Goal: Information Seeking & Learning: Learn about a topic

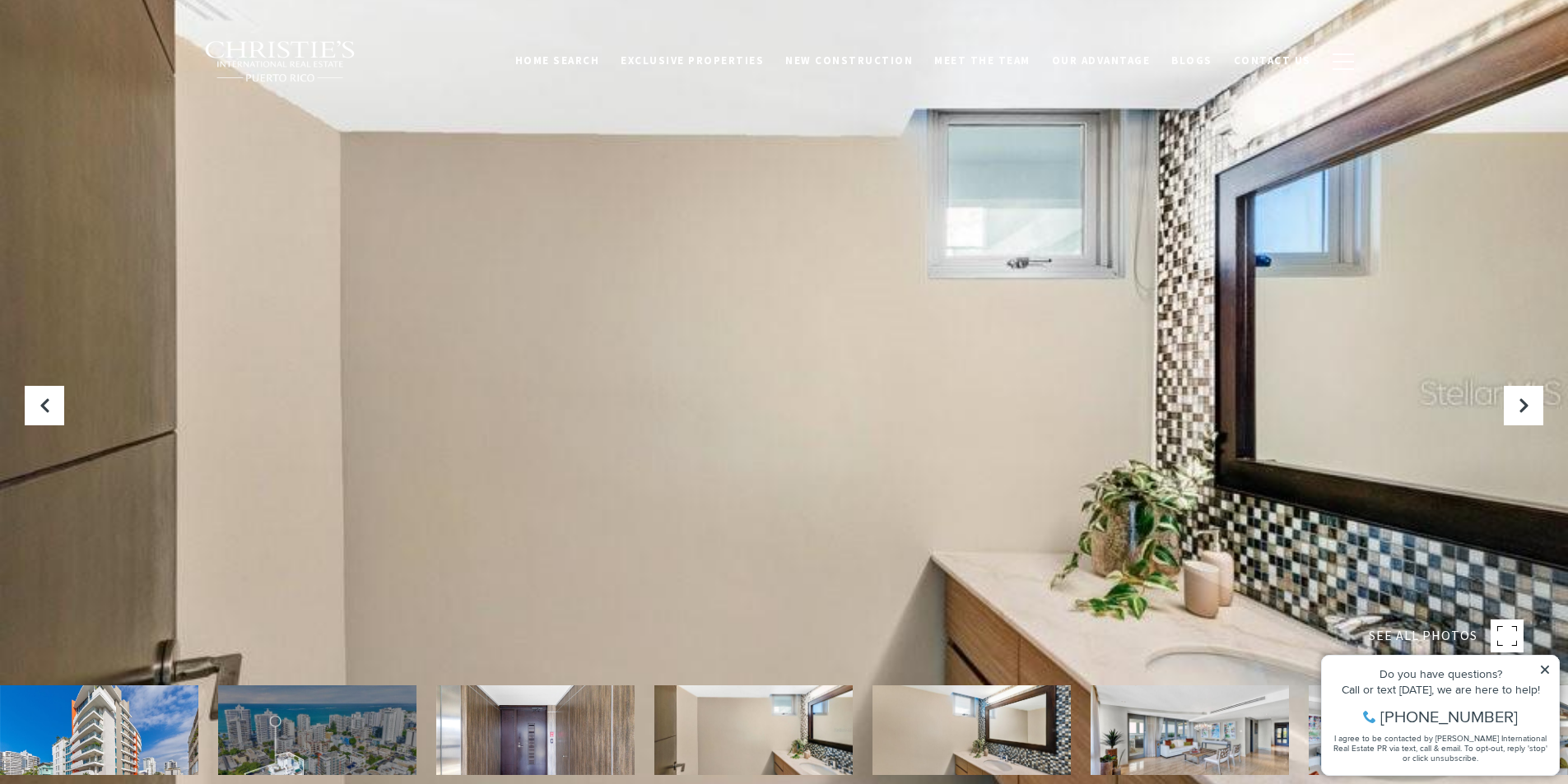
click at [688, 267] on div at bounding box center [784, 392] width 1568 height 784
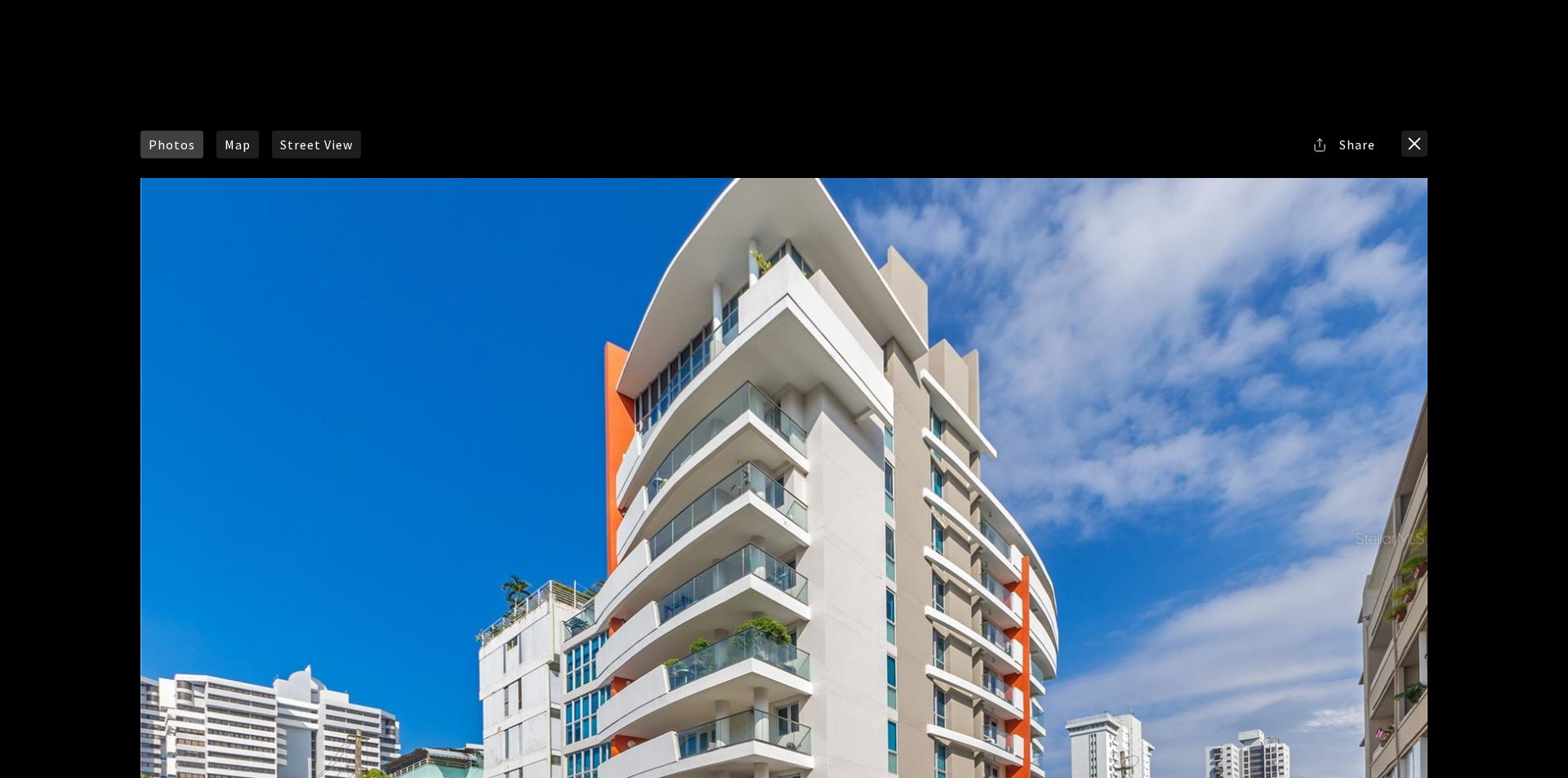
click at [682, 265] on div at bounding box center [783, 538] width 1286 height 721
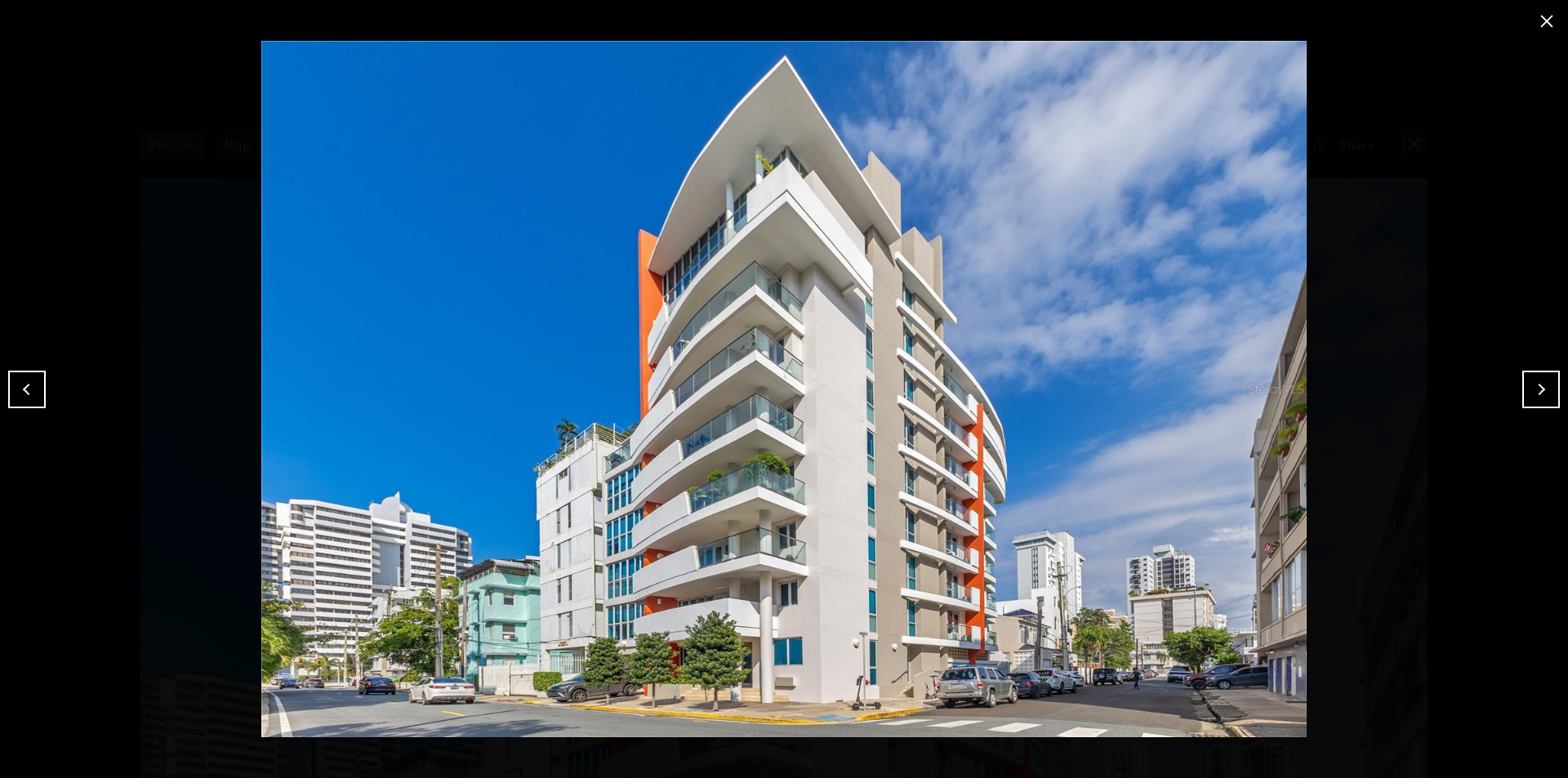
click at [1241, 371] on button "Next" at bounding box center [1541, 390] width 38 height 38
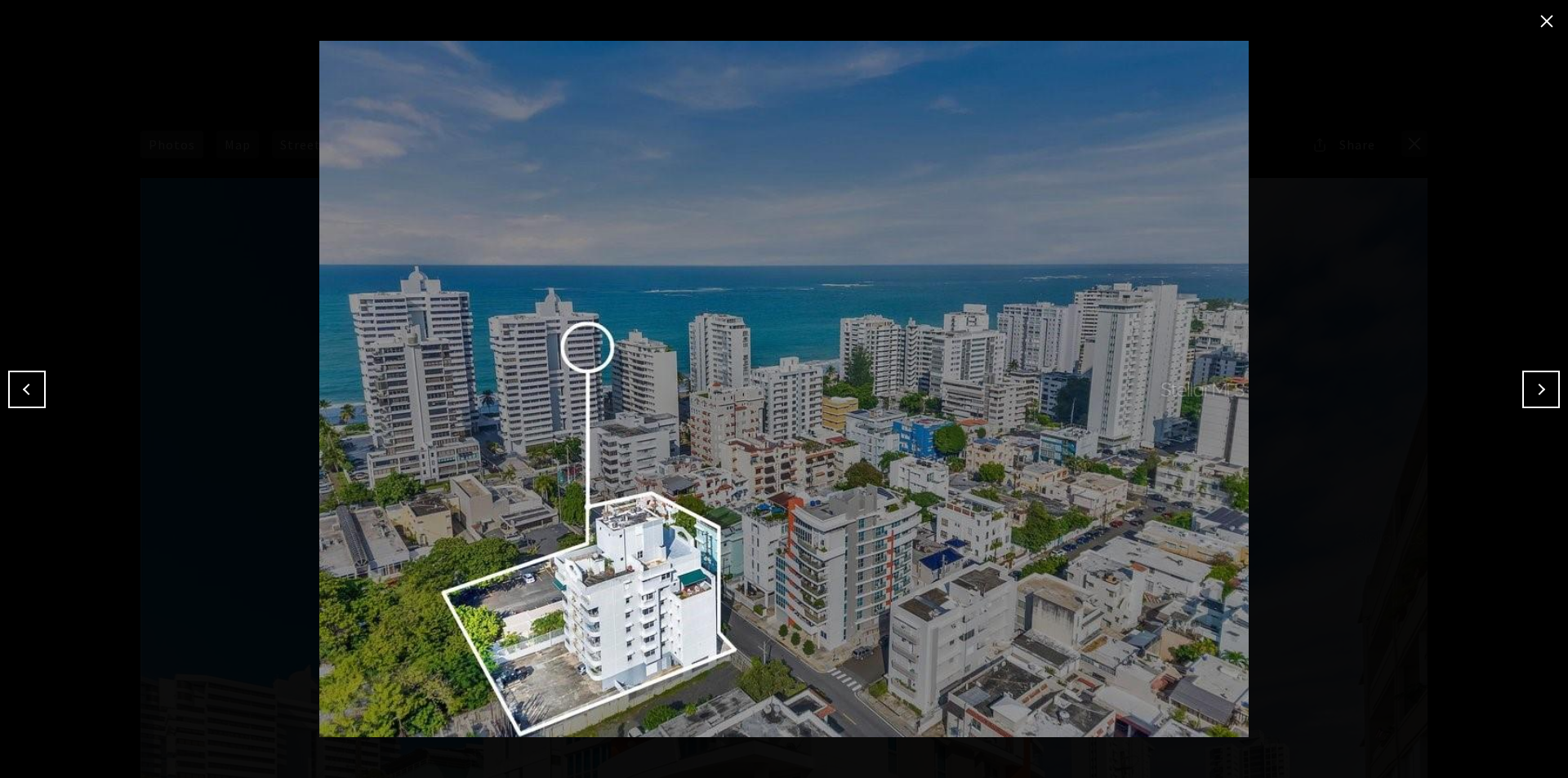
click at [1241, 381] on button "Next" at bounding box center [1541, 390] width 38 height 38
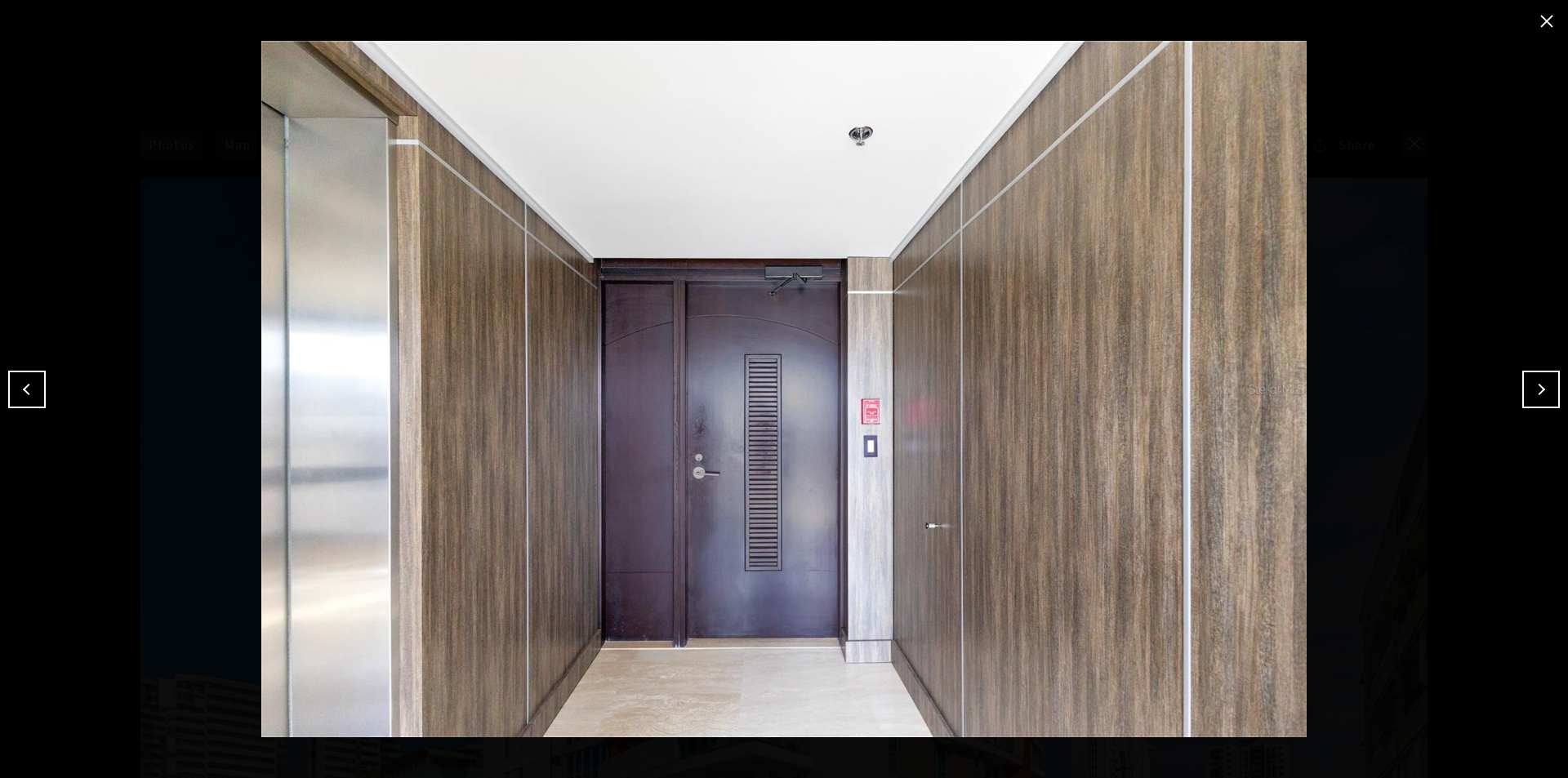
click at [1241, 382] on button "Next" at bounding box center [1541, 390] width 38 height 38
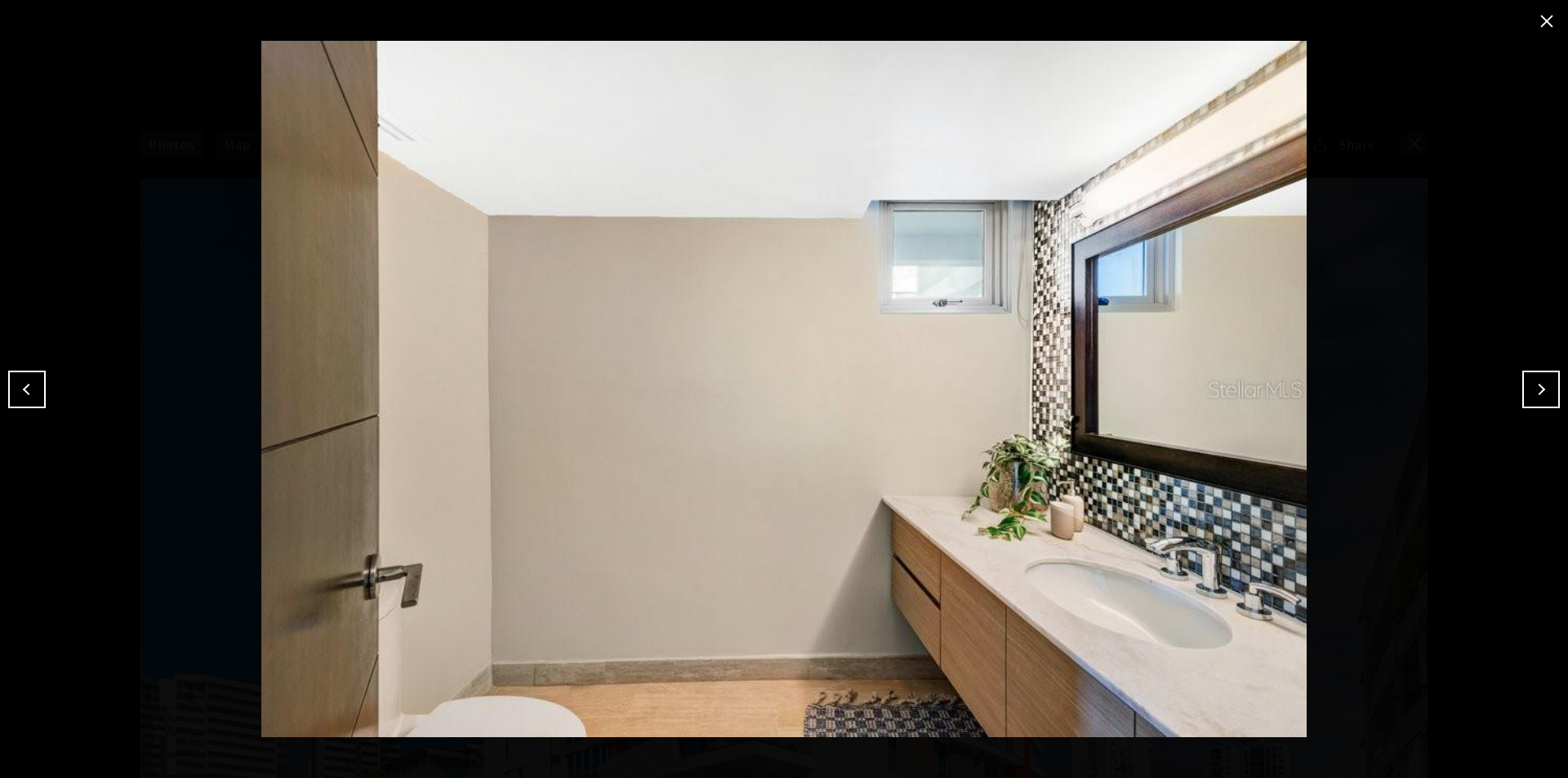
click at [1241, 382] on button "Next" at bounding box center [1541, 390] width 38 height 38
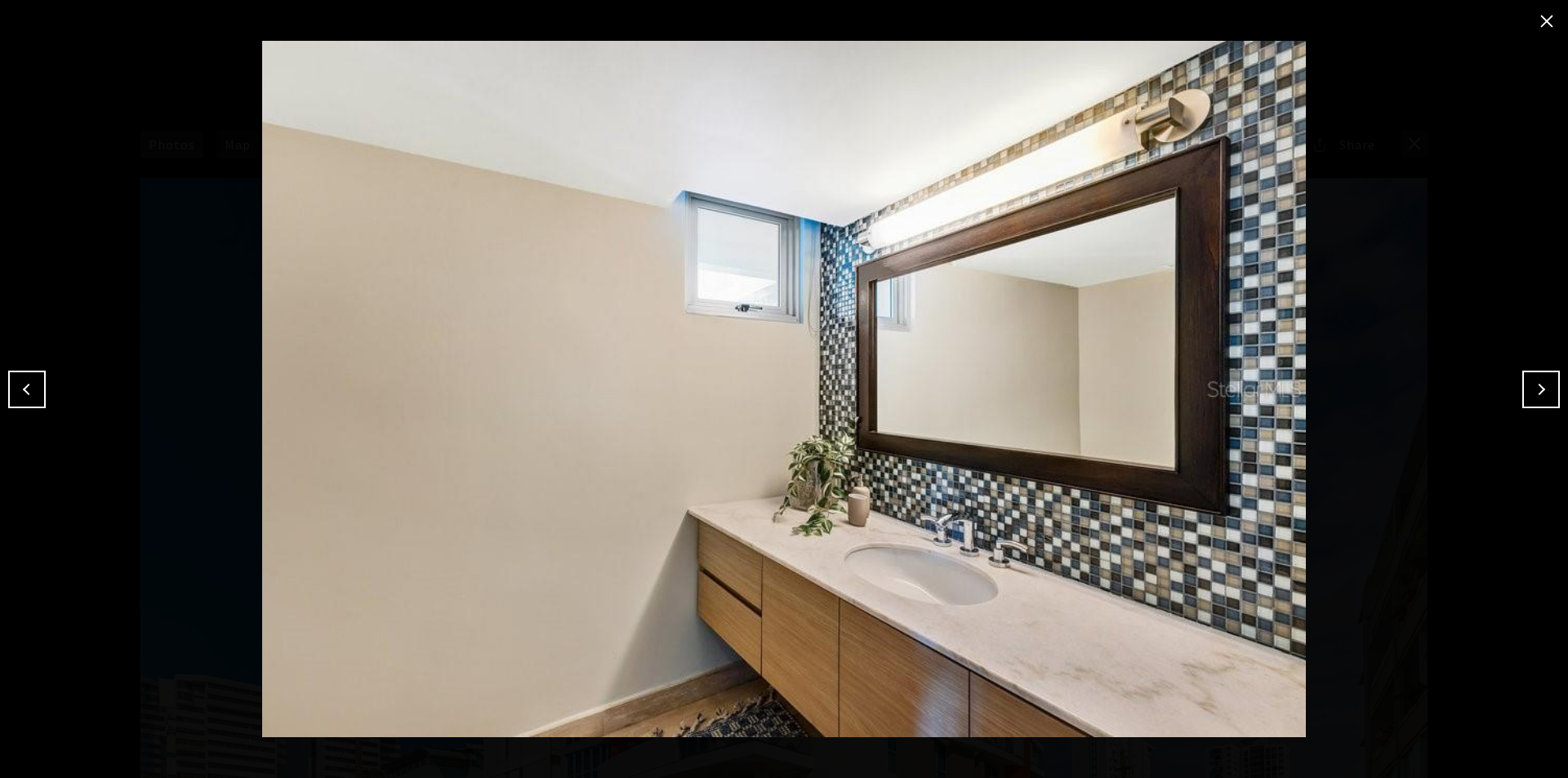
click at [1241, 382] on button "Next" at bounding box center [1541, 390] width 38 height 38
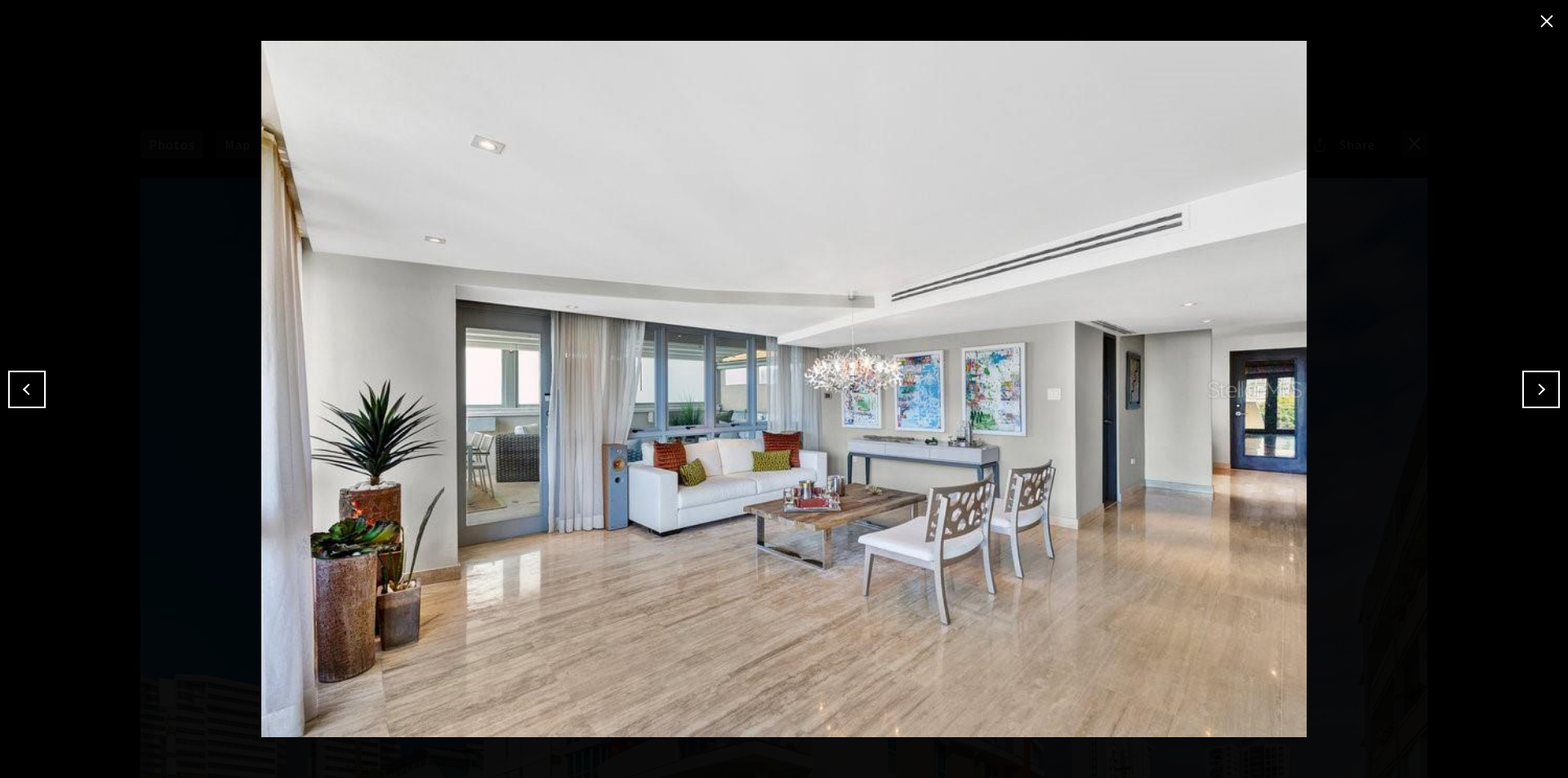
click at [1241, 382] on button "Next" at bounding box center [1541, 390] width 38 height 38
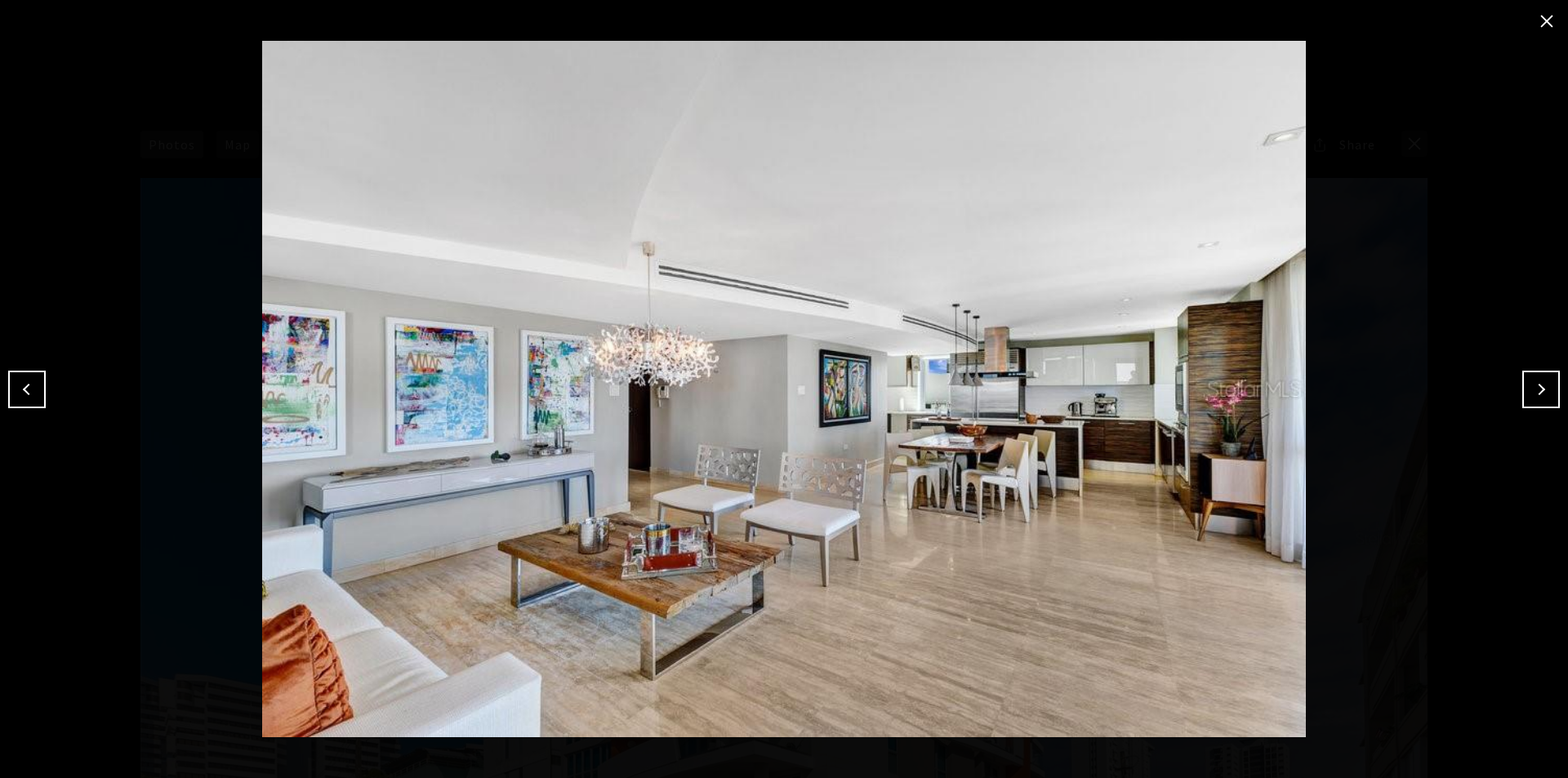
click at [1241, 382] on button "Next" at bounding box center [1541, 390] width 38 height 38
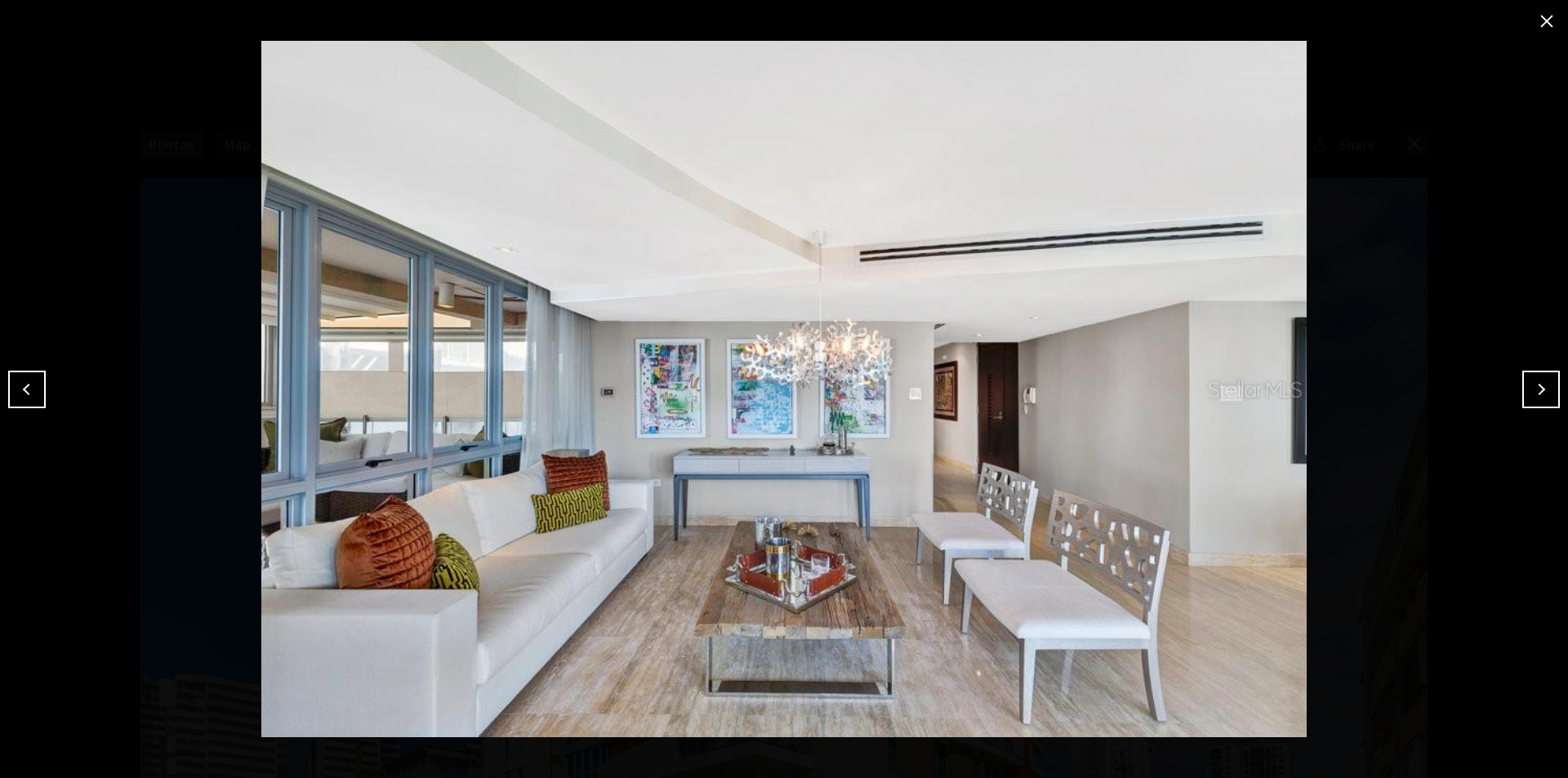
click at [1241, 382] on button "Next" at bounding box center [1541, 390] width 38 height 38
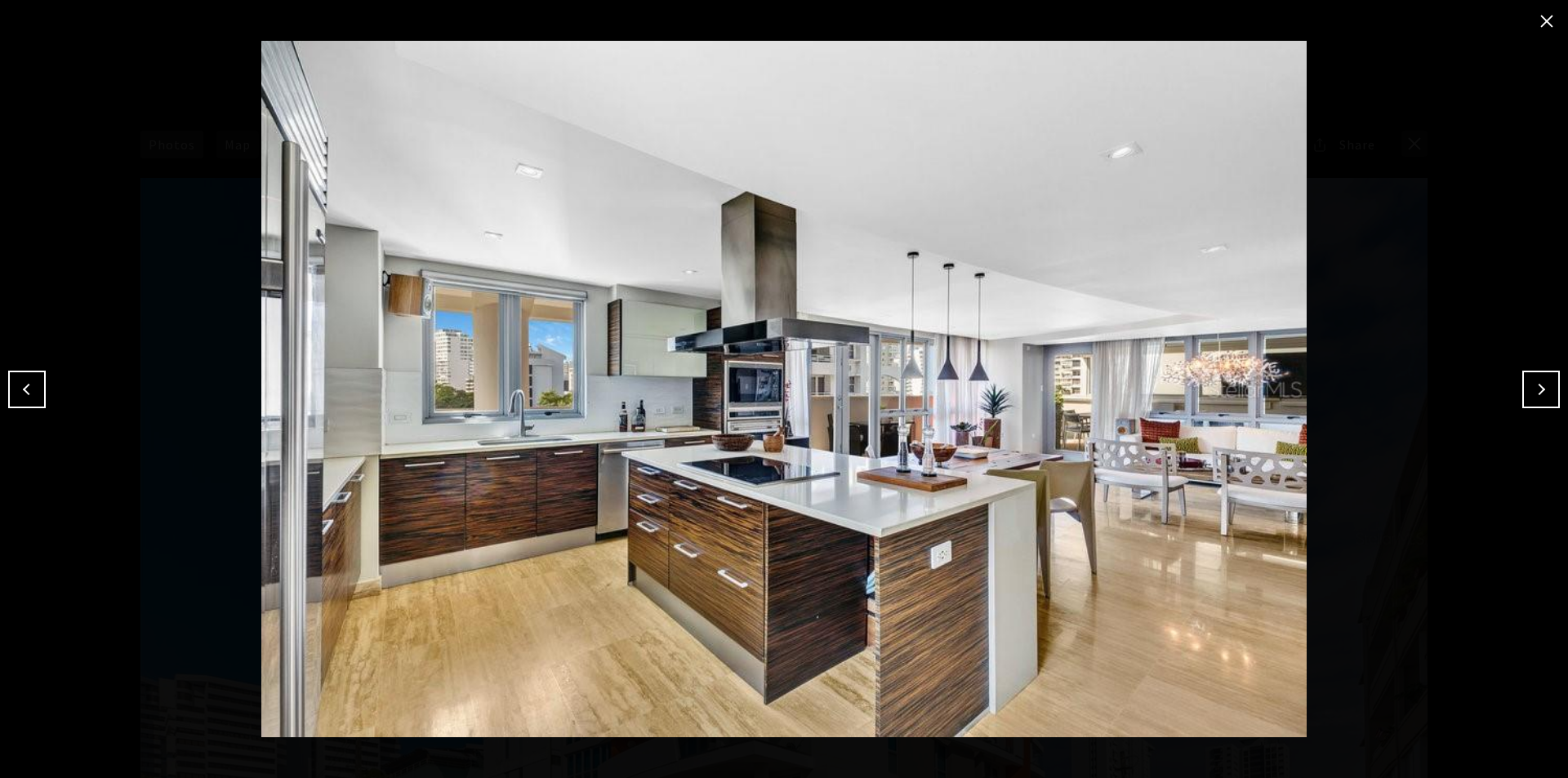
click at [1241, 382] on button "Next" at bounding box center [1541, 390] width 38 height 38
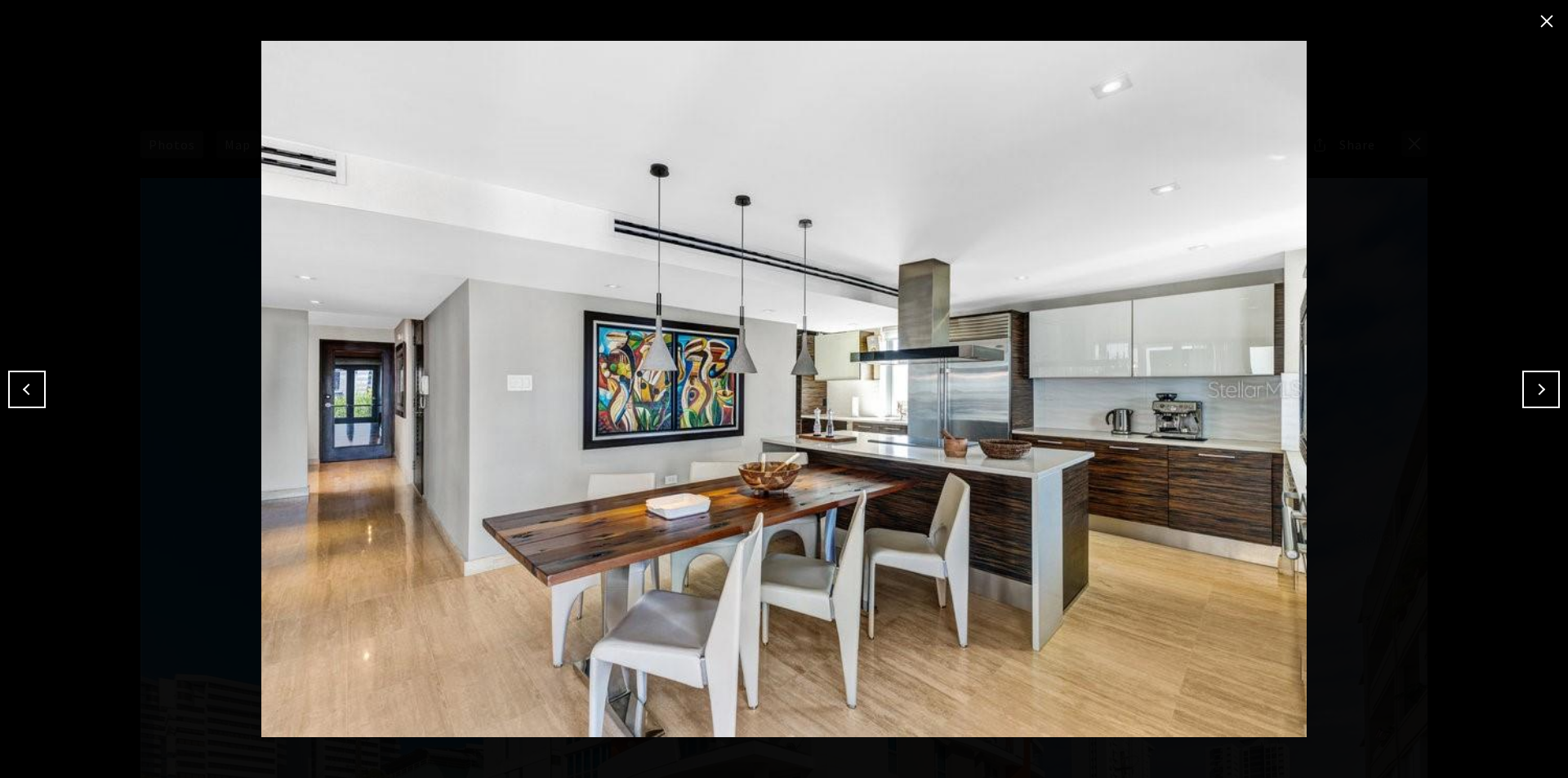
click at [1241, 382] on button "Next" at bounding box center [1541, 390] width 38 height 38
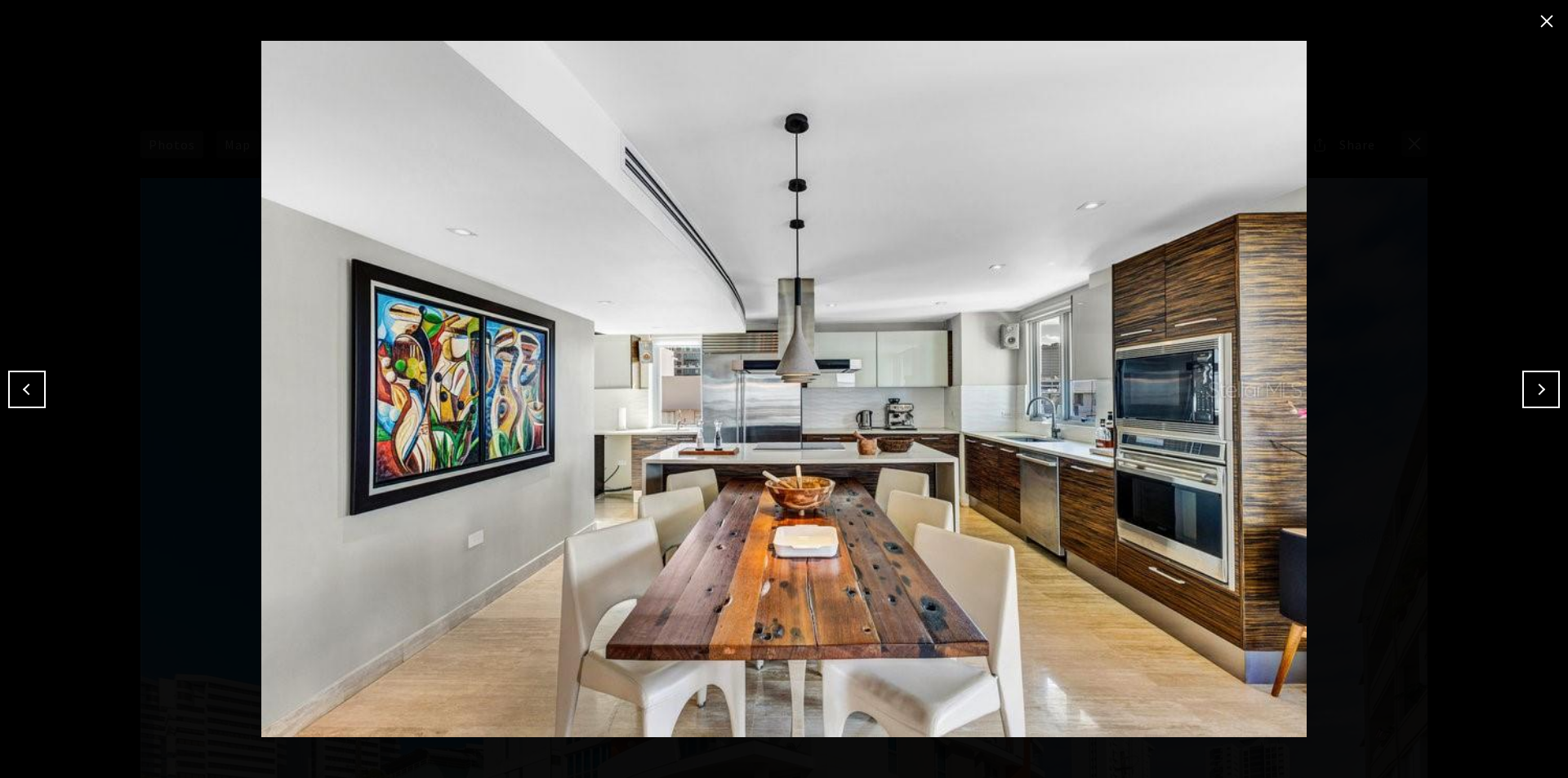
click at [1241, 382] on button "Next" at bounding box center [1541, 390] width 38 height 38
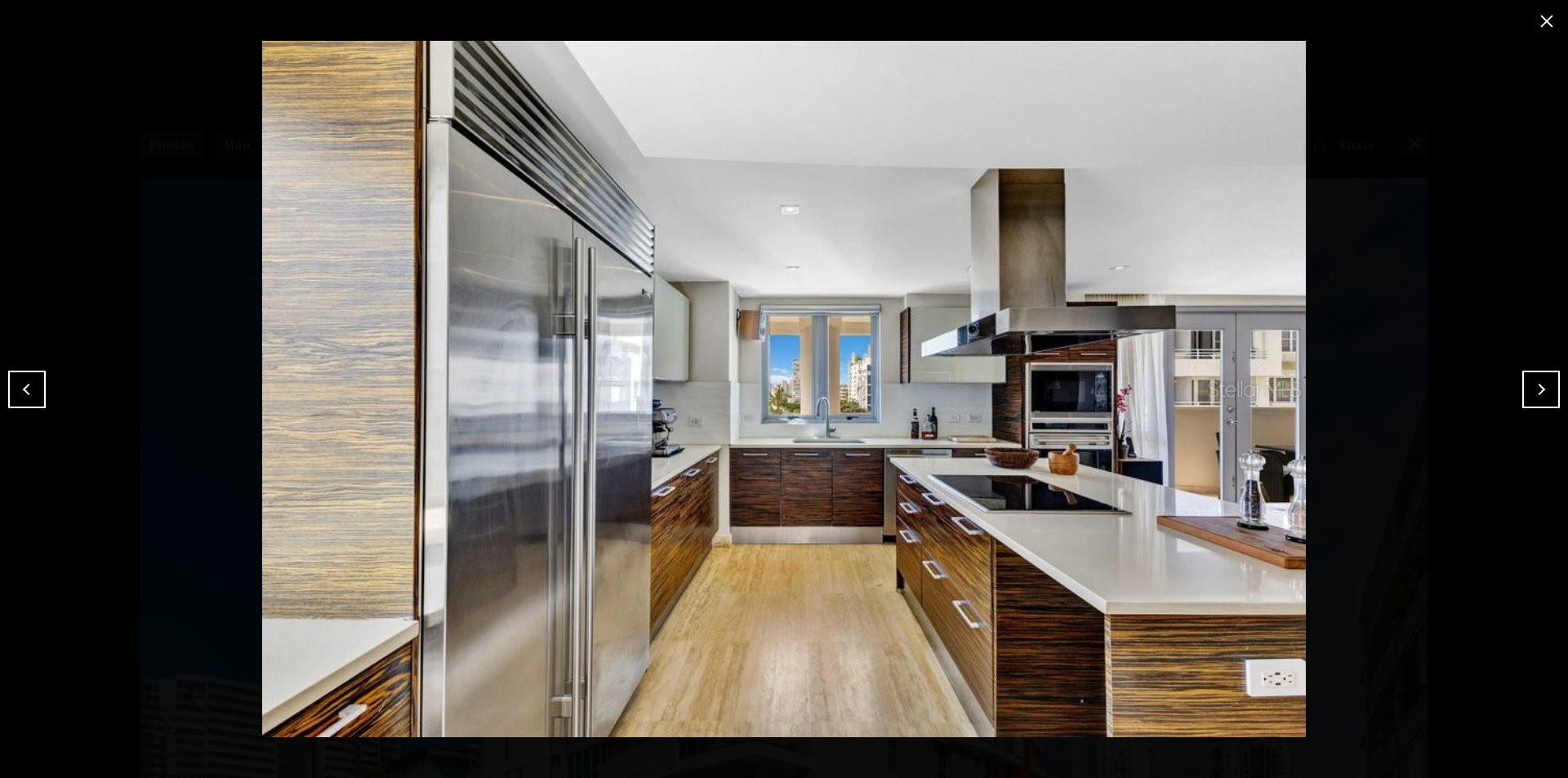
click at [1241, 382] on button "Next" at bounding box center [1541, 390] width 38 height 38
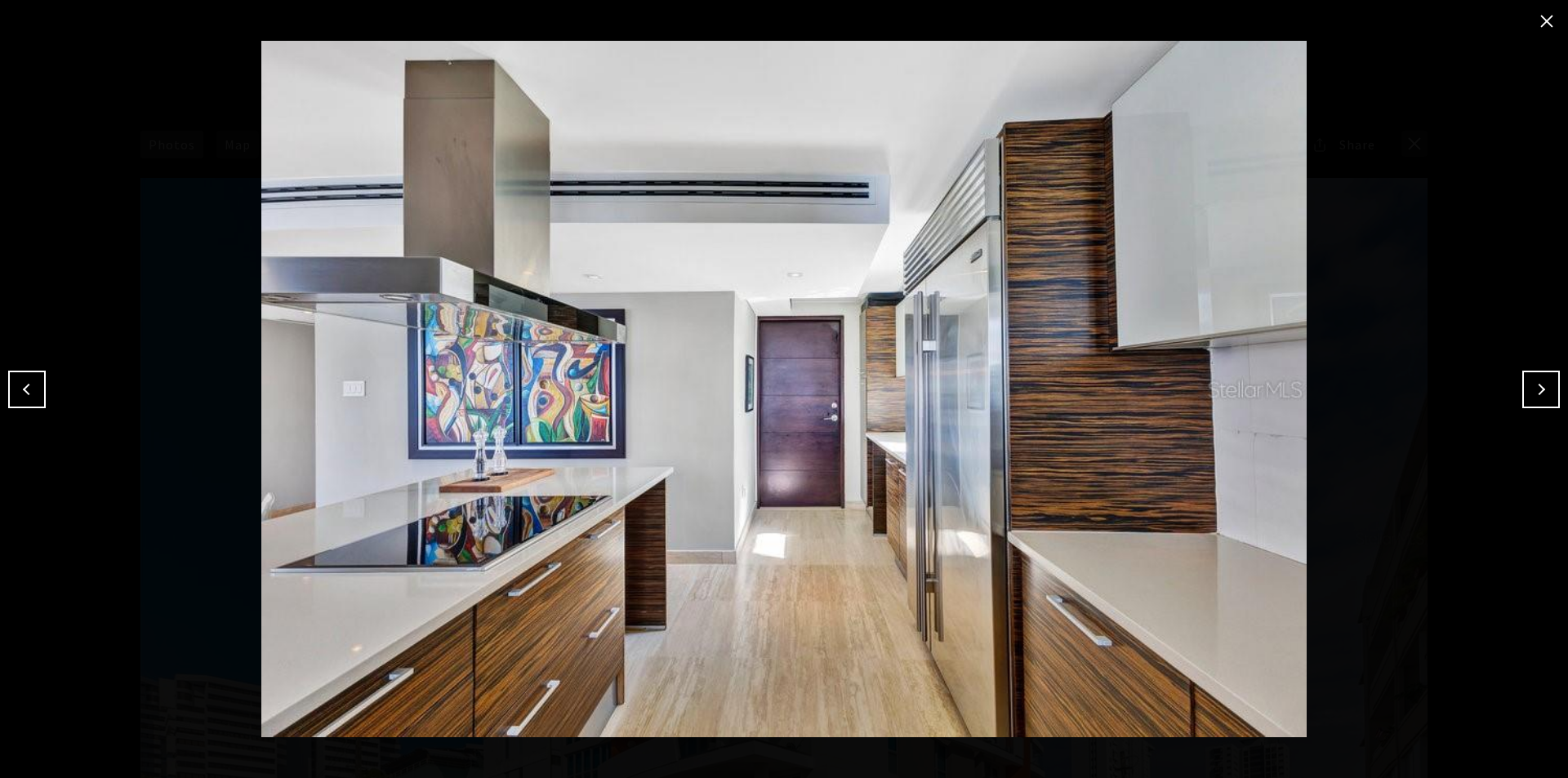
click at [1241, 382] on button "Next" at bounding box center [1541, 390] width 38 height 38
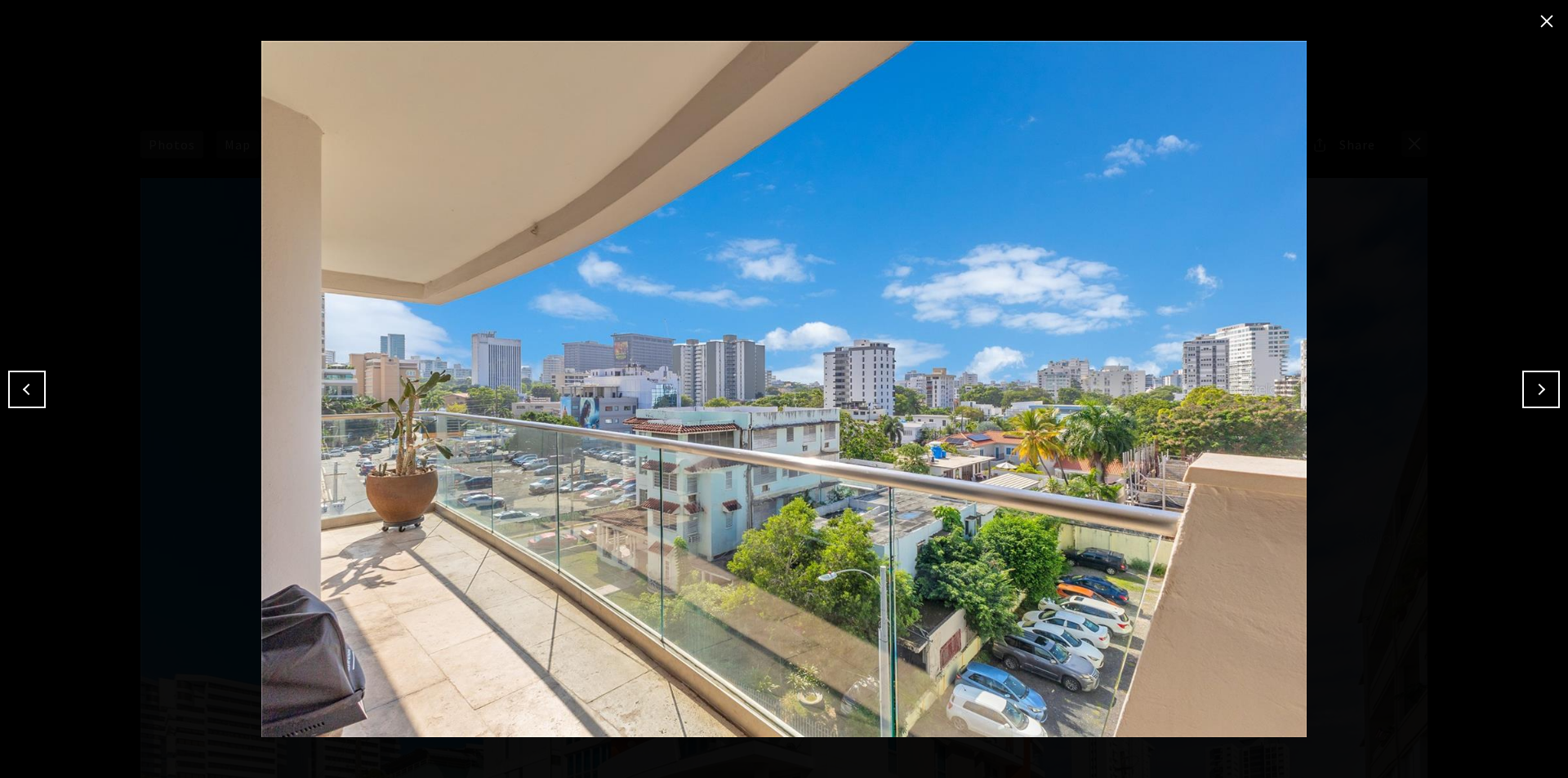
click at [1241, 396] on button "Next" at bounding box center [1541, 390] width 38 height 38
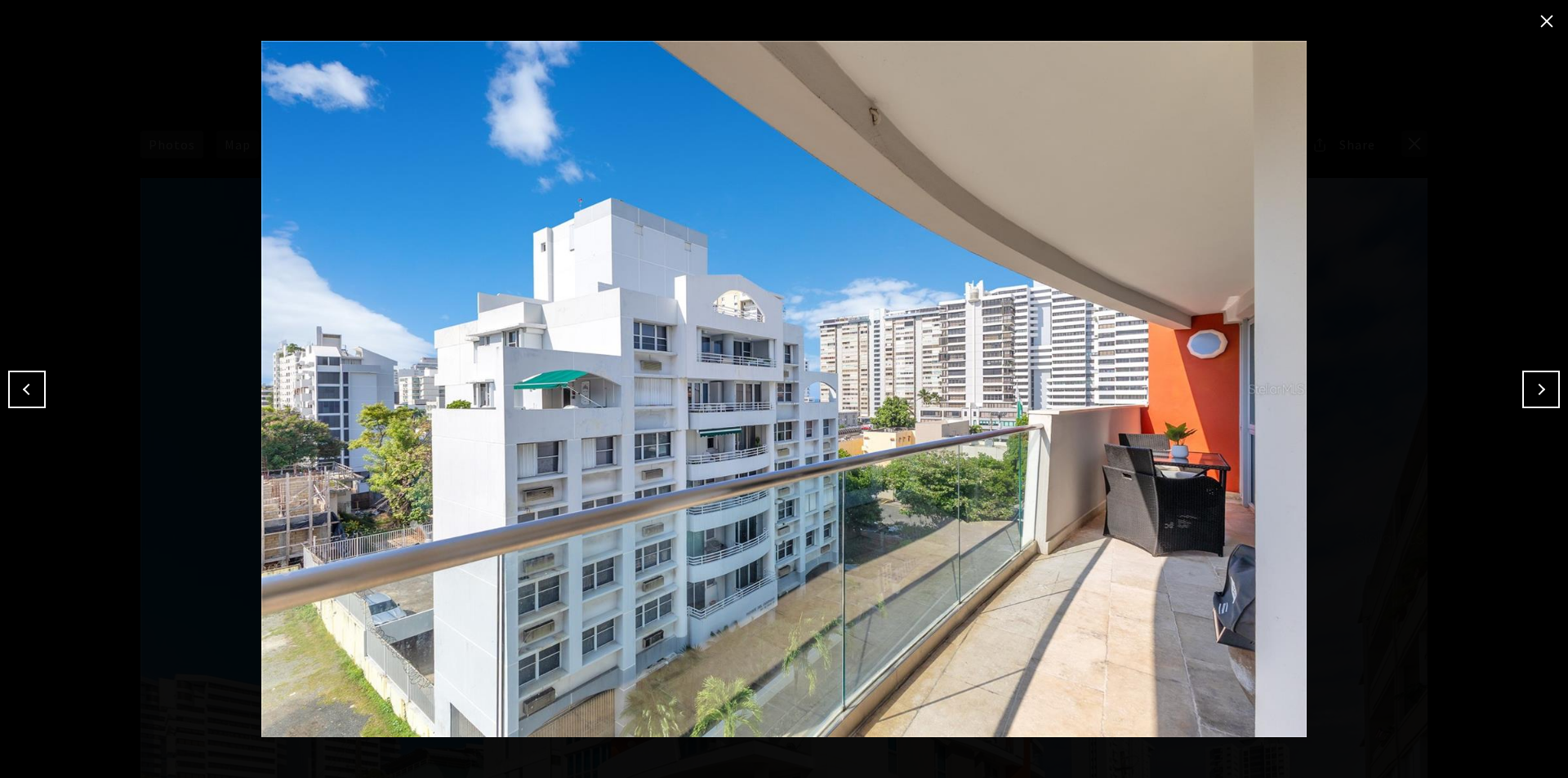
click at [1241, 396] on button "Next" at bounding box center [1541, 390] width 38 height 38
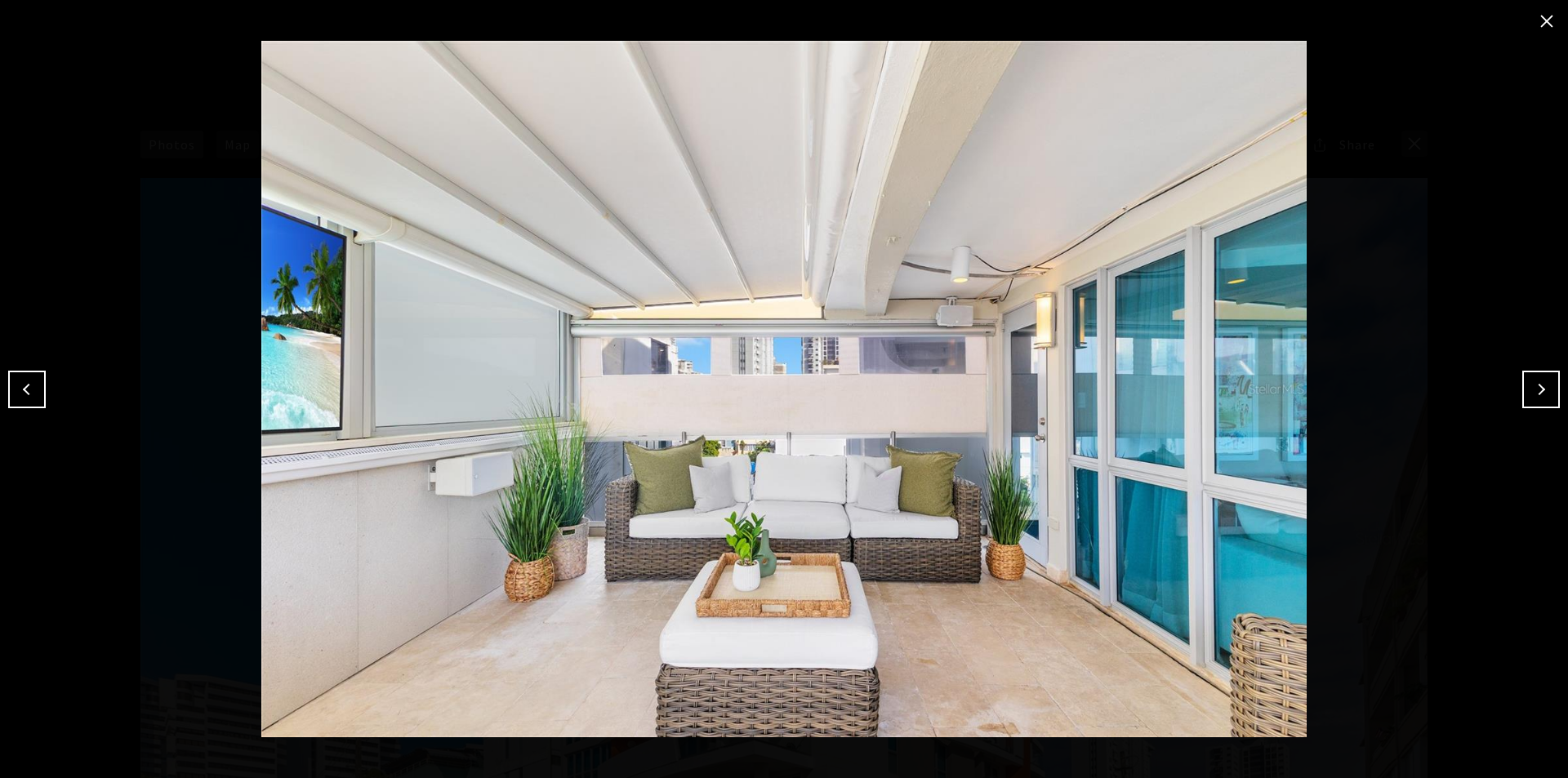
click at [1241, 396] on button "Next" at bounding box center [1541, 390] width 38 height 38
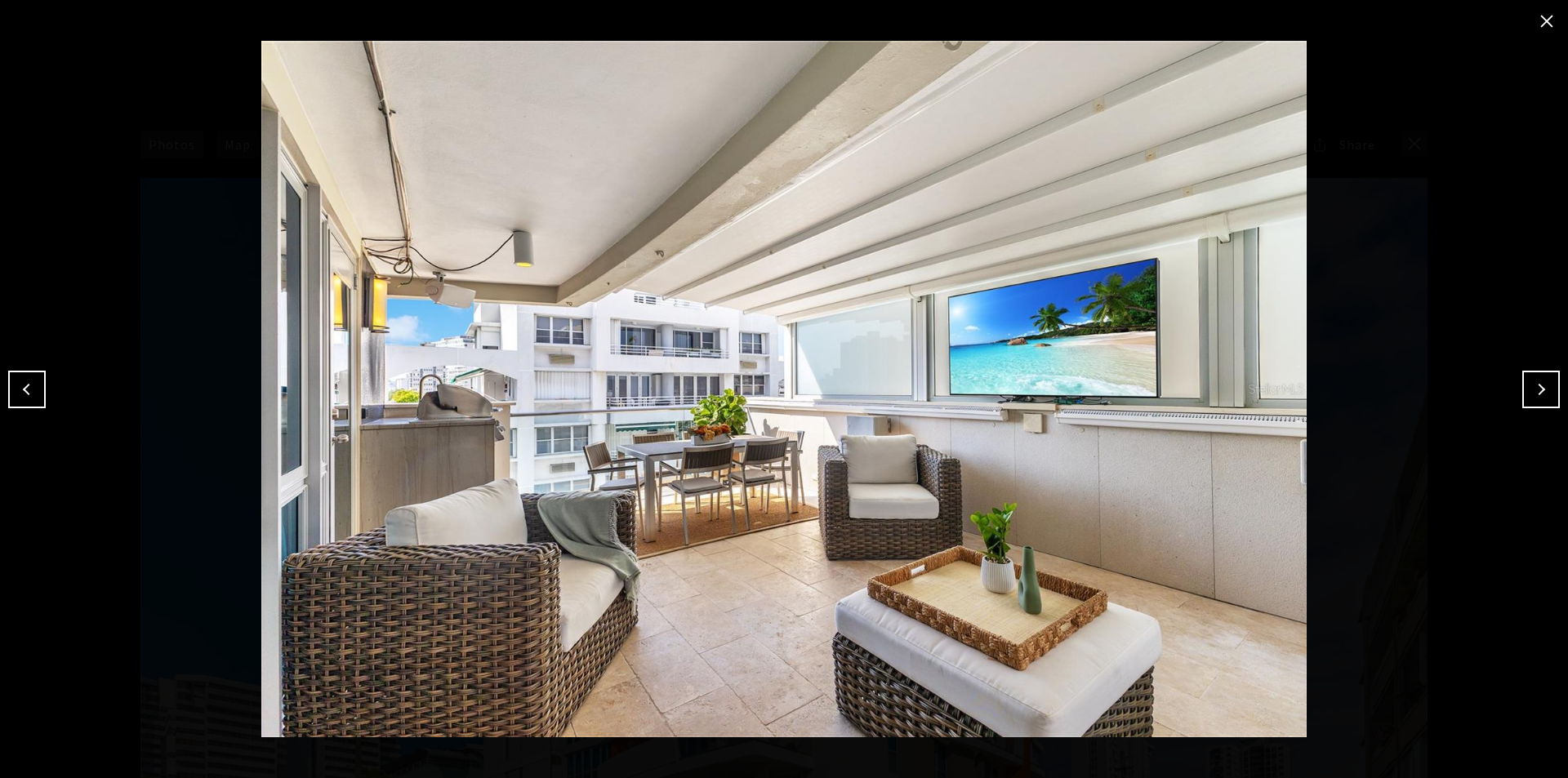
click at [1241, 396] on button "Next" at bounding box center [1541, 390] width 38 height 38
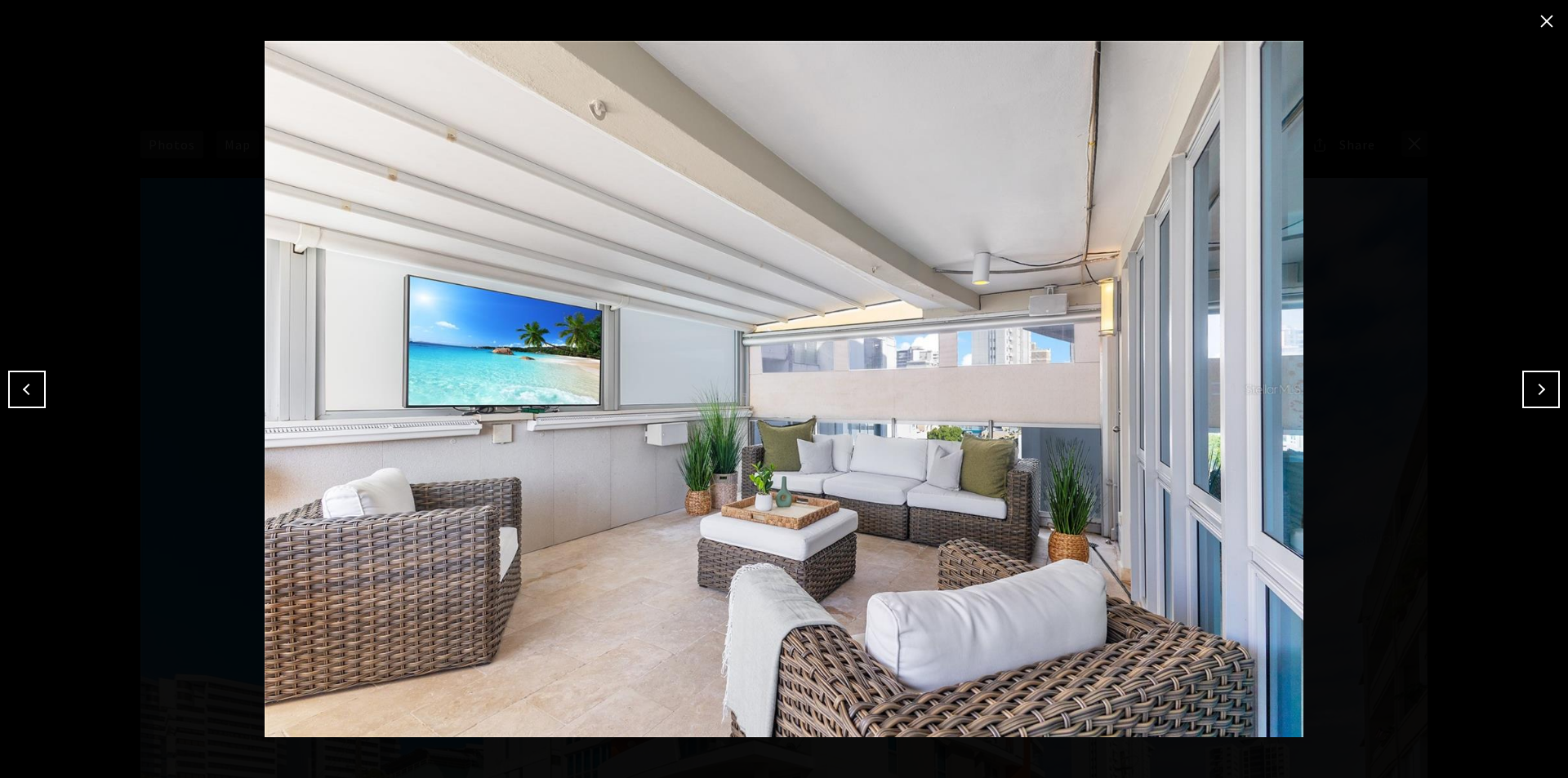
click at [1241, 396] on button "Next" at bounding box center [1541, 390] width 38 height 38
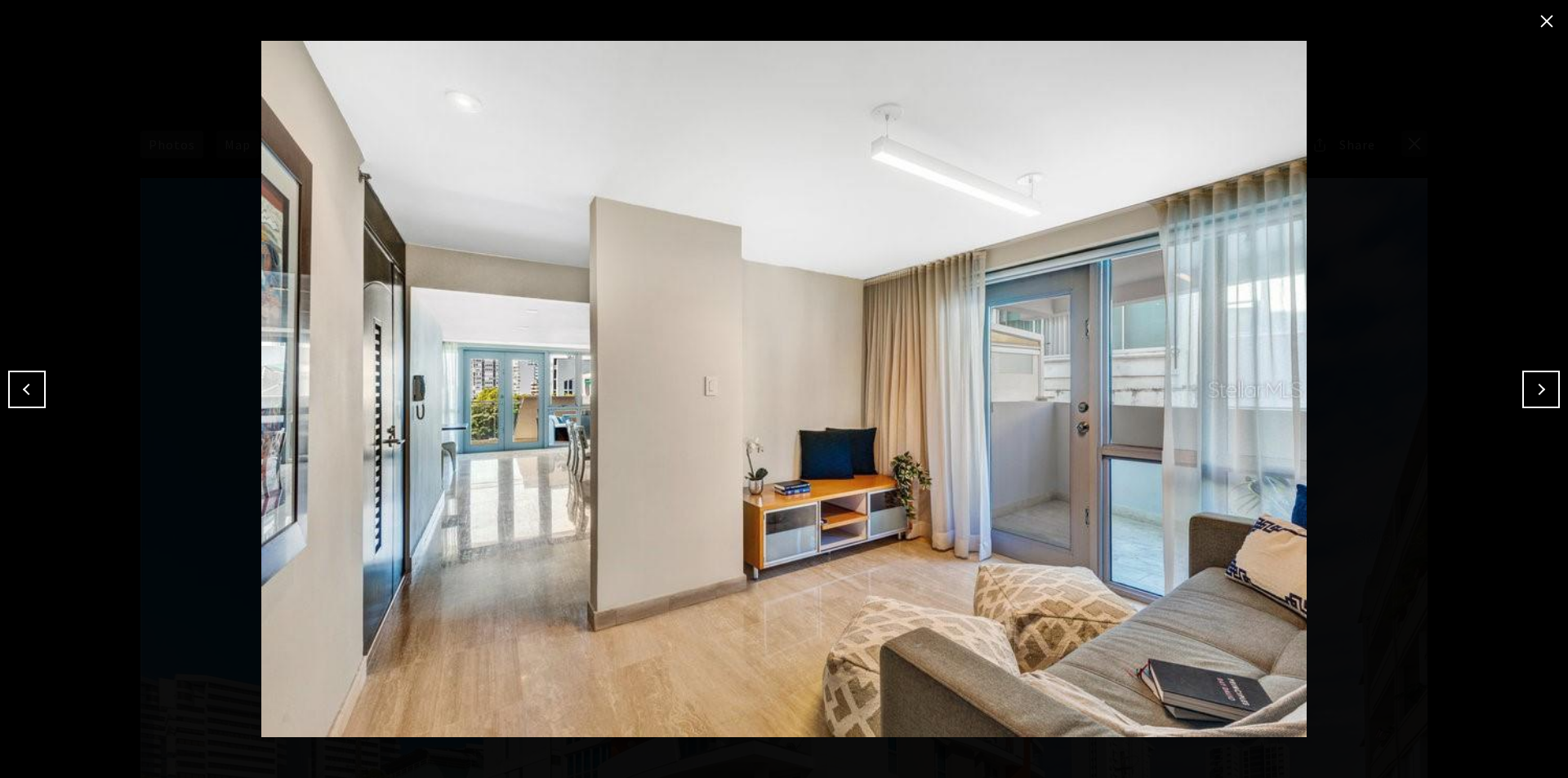
click at [1241, 396] on button "Next" at bounding box center [1541, 390] width 38 height 38
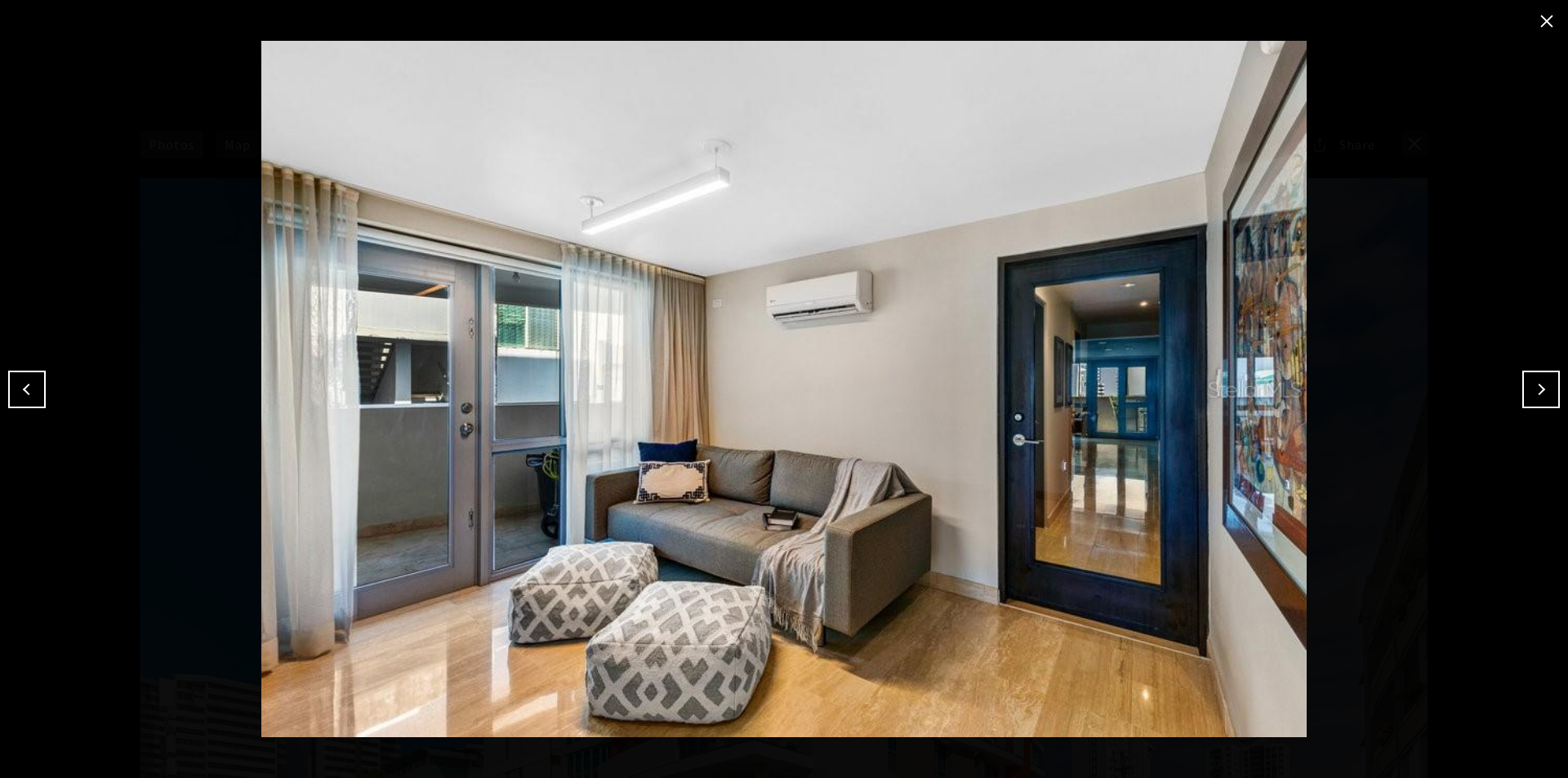
click at [1241, 396] on button "Next" at bounding box center [1541, 390] width 38 height 38
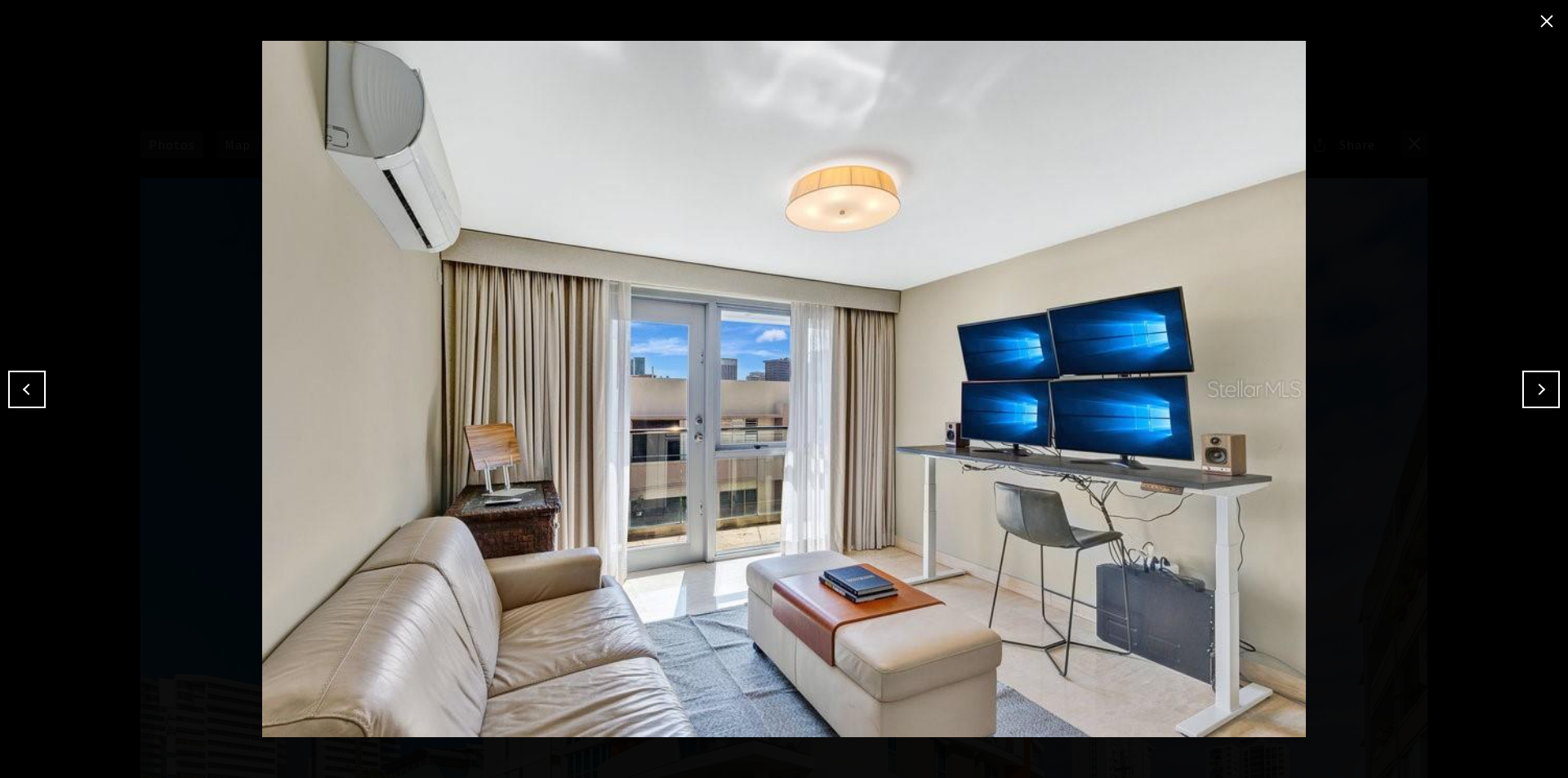
click at [1241, 396] on button "Next" at bounding box center [1541, 390] width 38 height 38
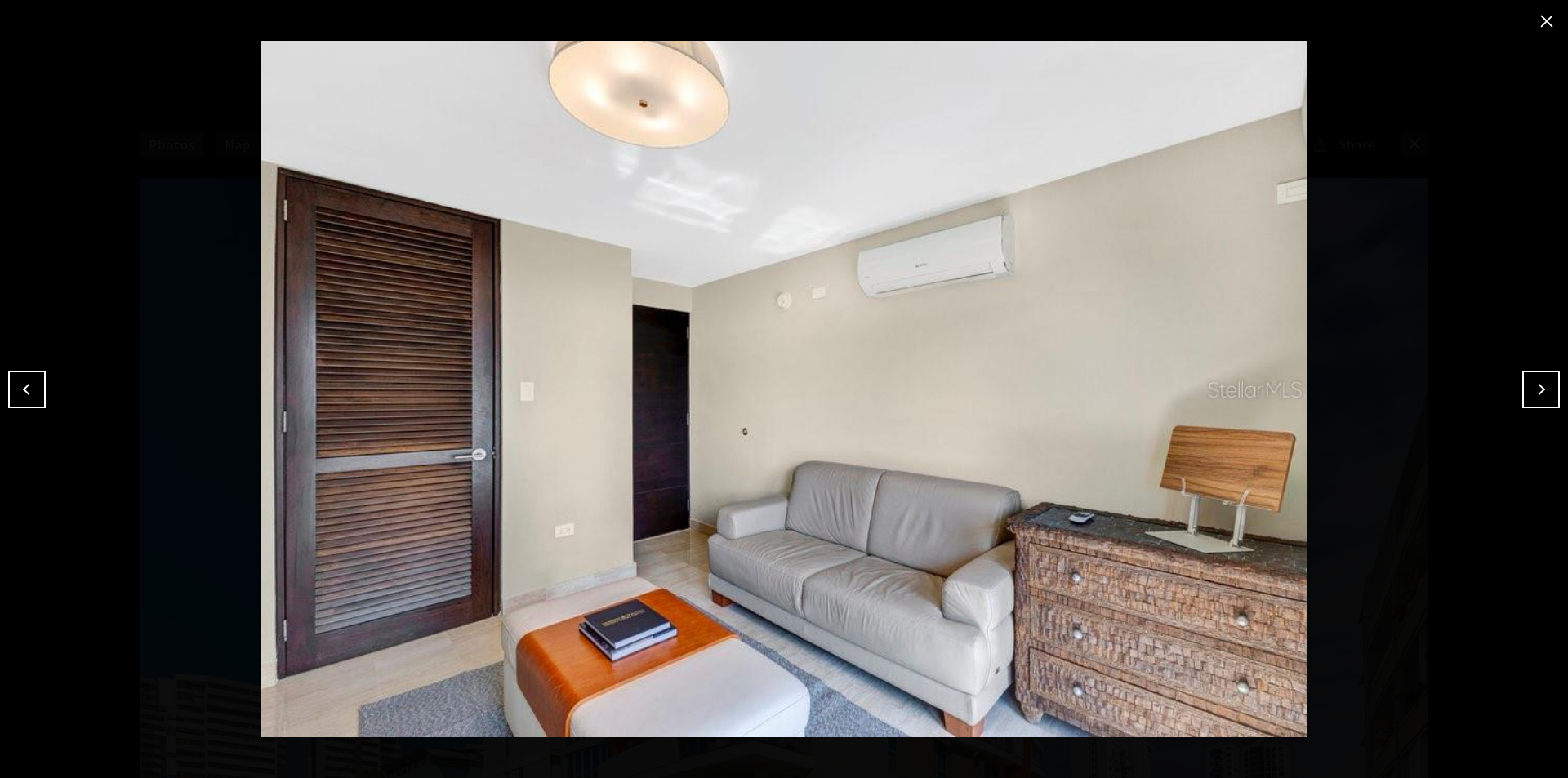
click at [39, 391] on button "Previous" at bounding box center [27, 390] width 38 height 38
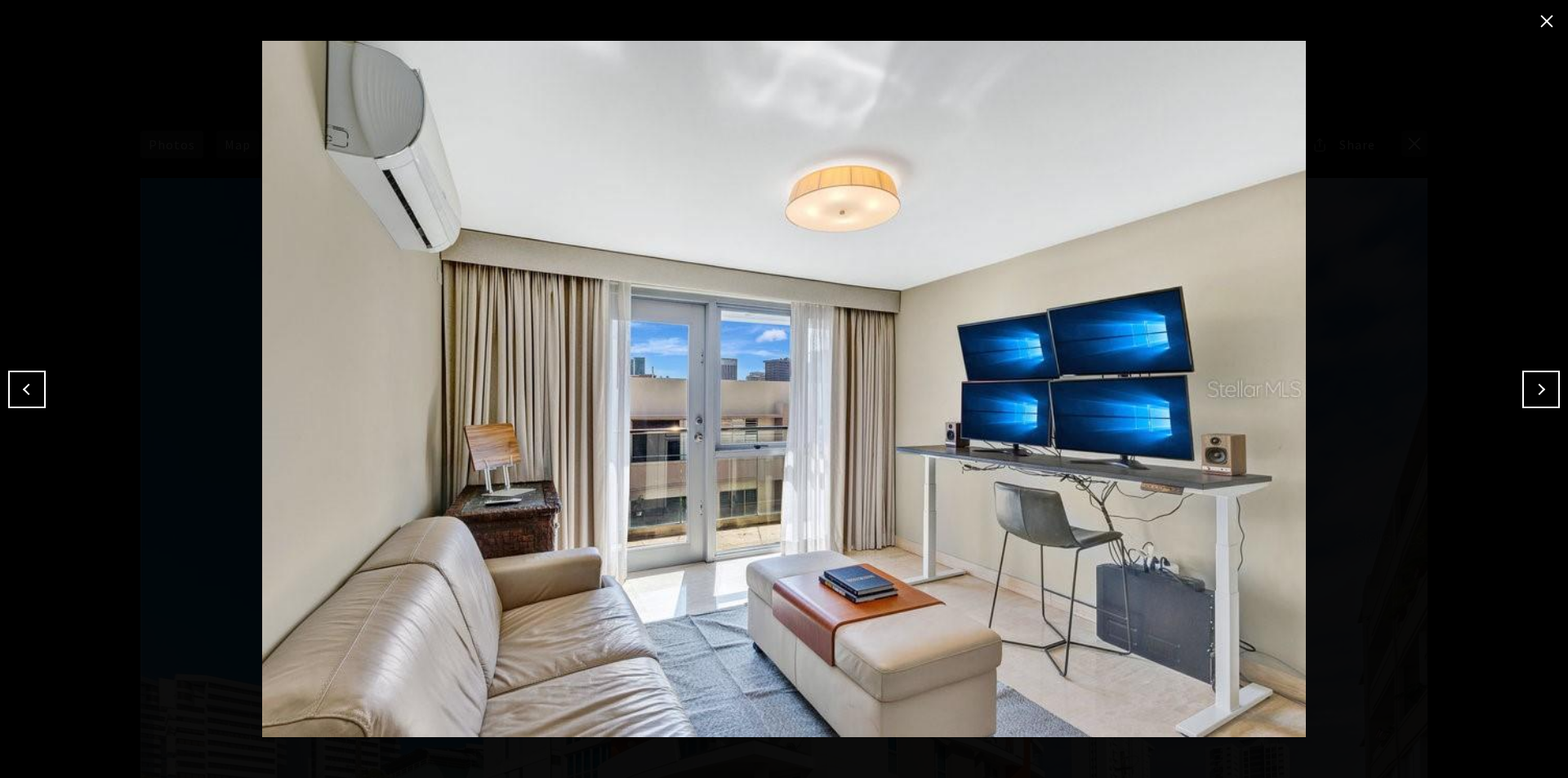
click at [1241, 21] on button "close modal" at bounding box center [1547, 21] width 26 height 26
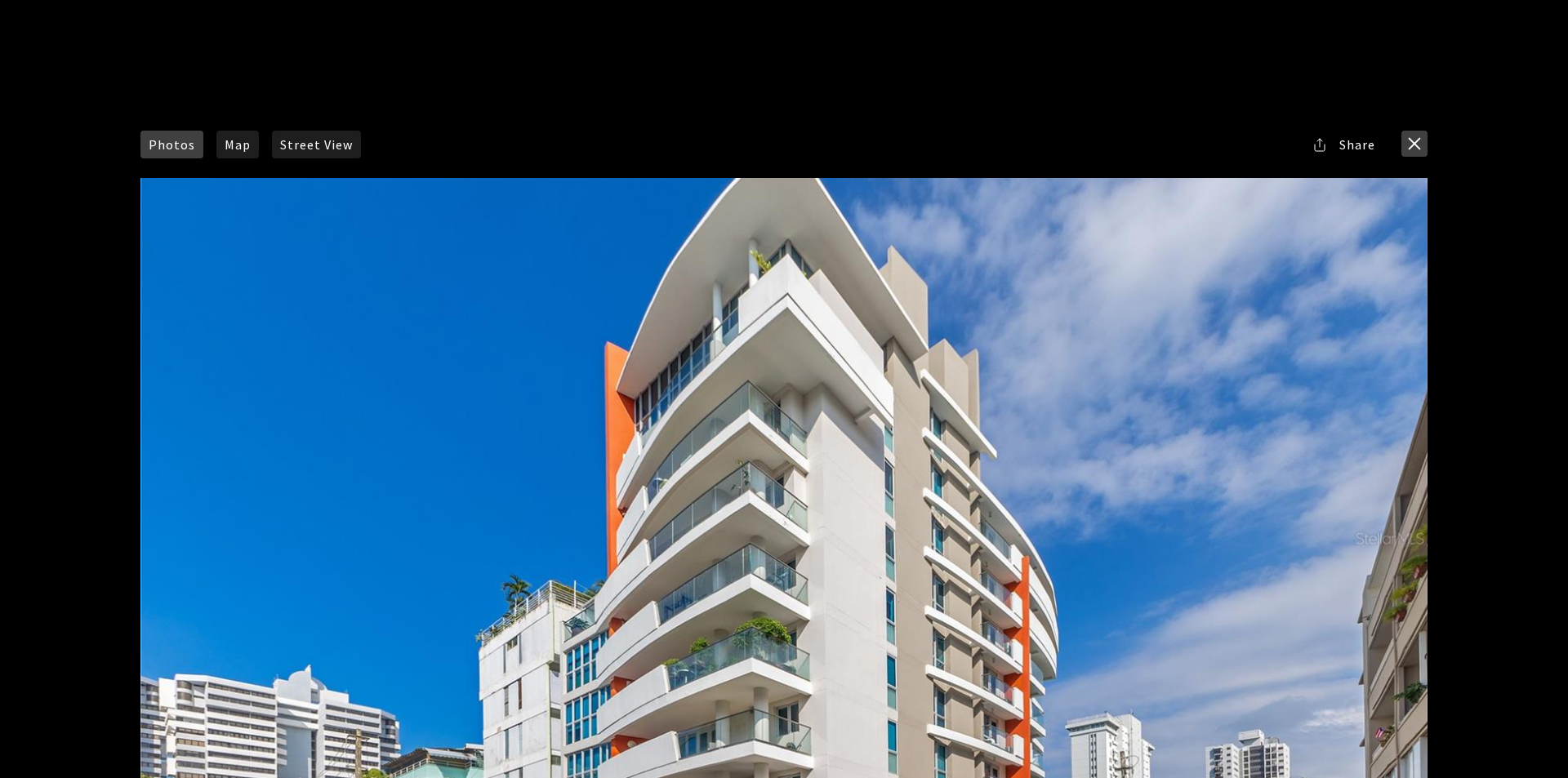
click at [1241, 144] on button "close modal" at bounding box center [1414, 144] width 26 height 26
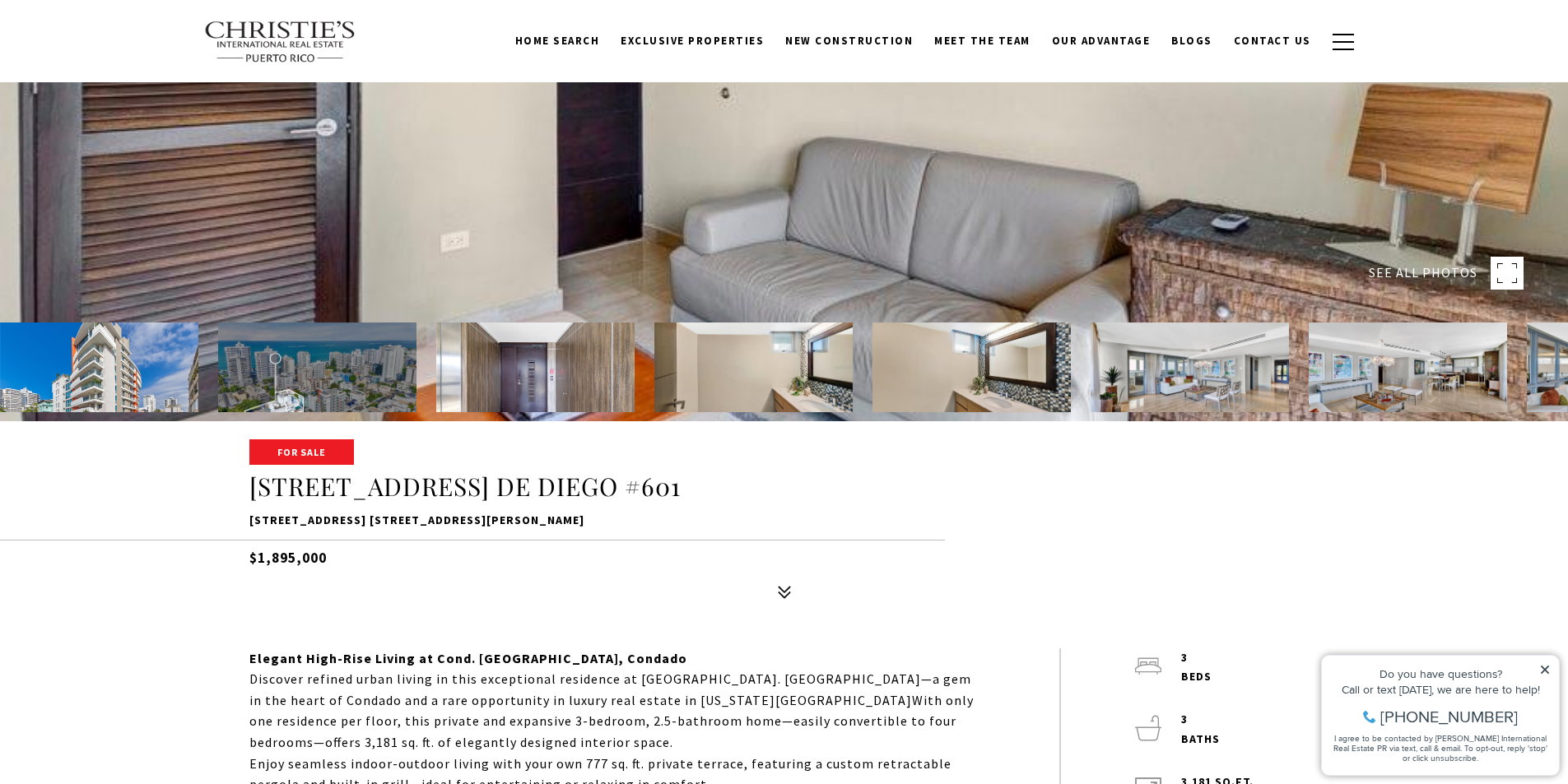
scroll to position [82, 0]
